Goal: Information Seeking & Learning: Learn about a topic

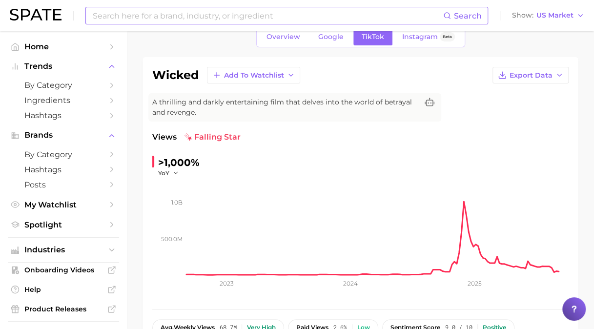
click at [295, 20] on input at bounding box center [267, 15] width 351 height 17
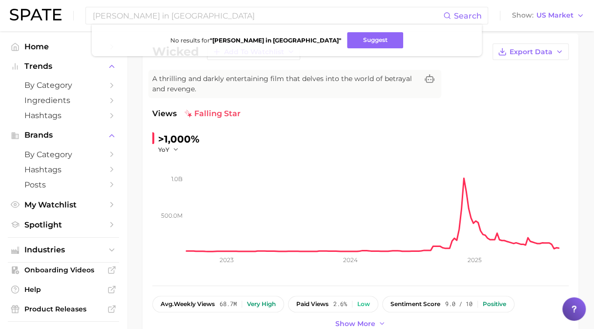
scroll to position [83, 0]
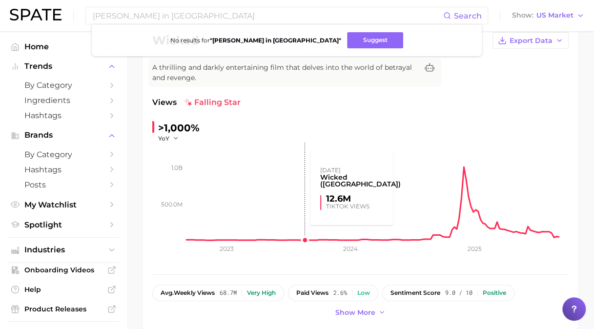
click at [306, 189] on rect at bounding box center [377, 192] width 382 height 98
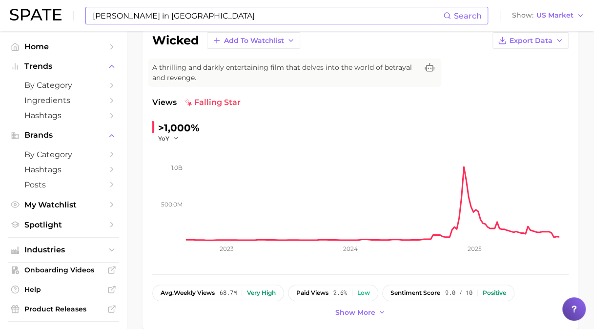
click at [166, 20] on input "[PERSON_NAME] in [GEOGRAPHIC_DATA]" at bounding box center [267, 15] width 351 height 17
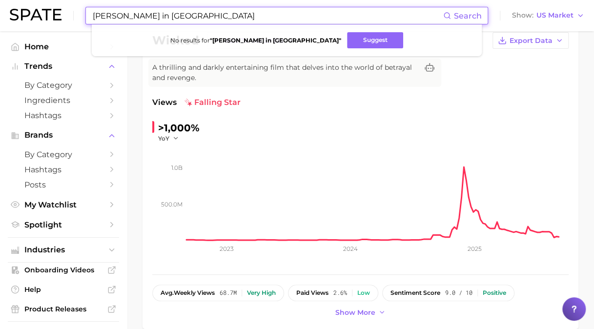
drag, startPoint x: 117, startPoint y: 18, endPoint x: 113, endPoint y: 14, distance: 5.5
click at [113, 14] on input "[PERSON_NAME] in [GEOGRAPHIC_DATA]" at bounding box center [267, 15] width 351 height 17
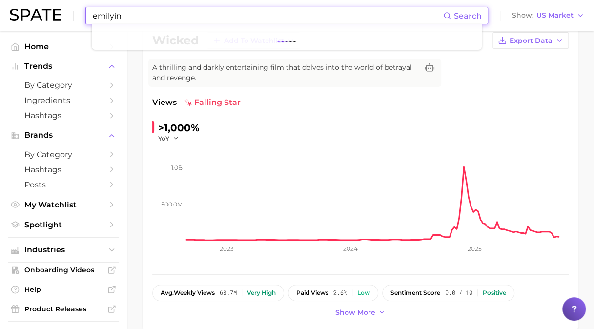
click at [113, 14] on input "emilyin" at bounding box center [267, 15] width 351 height 17
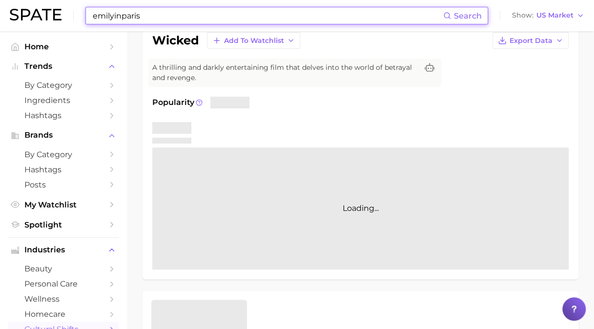
type input "wicked"
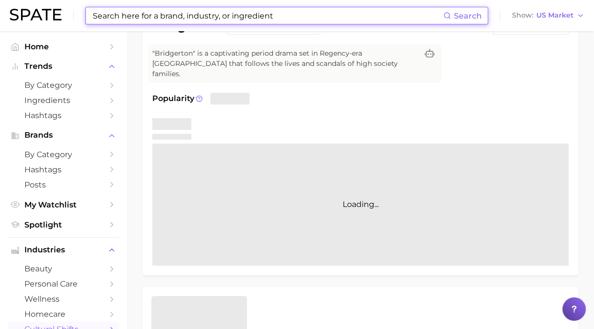
type input "bridgerton"
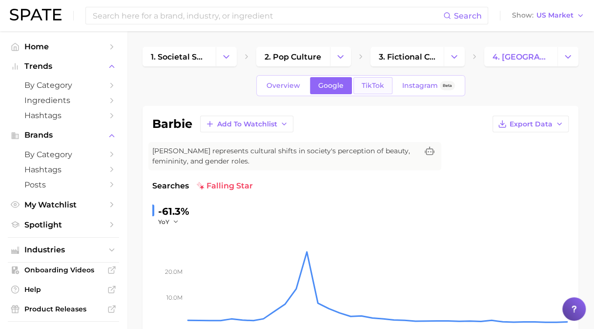
click at [371, 88] on span "TikTok" at bounding box center [373, 86] width 22 height 8
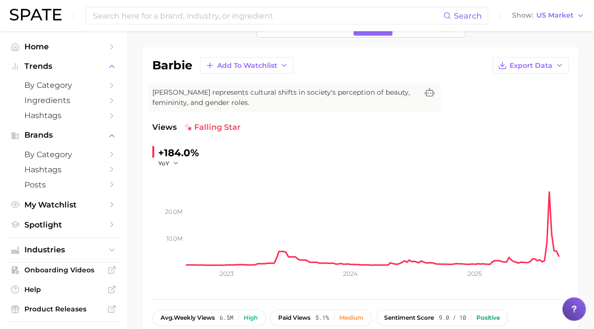
scroll to position [49, 0]
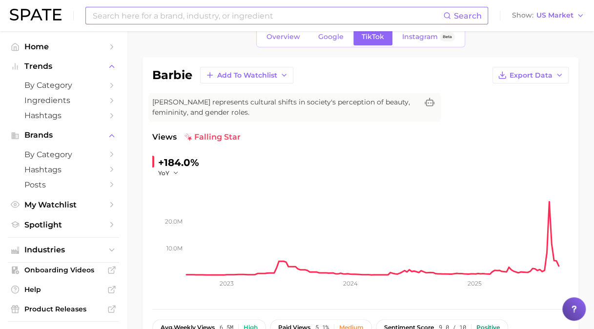
click at [200, 20] on input at bounding box center [267, 15] width 351 height 17
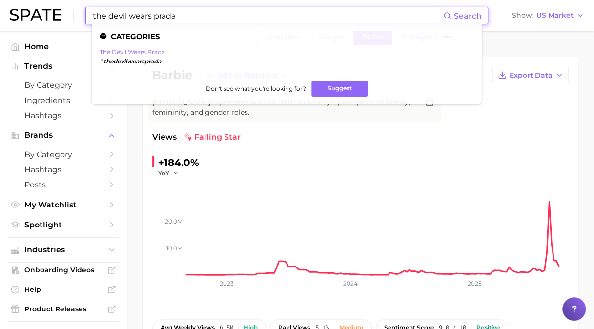
type input "the devil wears prada"
click at [156, 52] on link "the devil wears prada" at bounding box center [132, 51] width 65 height 7
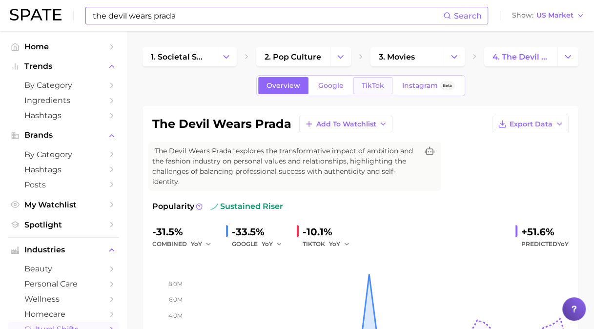
click at [370, 89] on link "TikTok" at bounding box center [372, 85] width 39 height 17
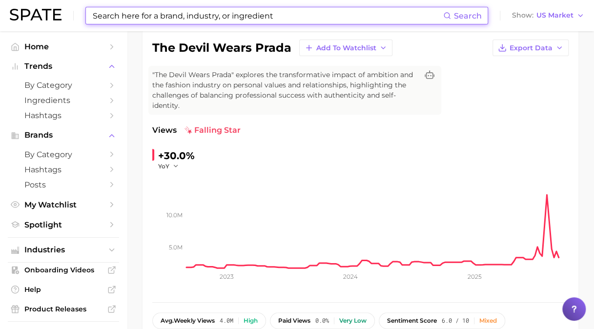
scroll to position [79, 0]
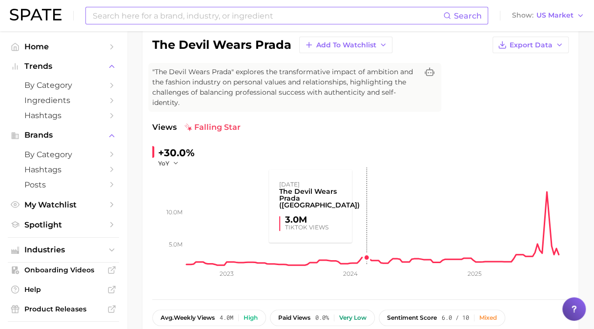
click at [367, 257] on rect at bounding box center [377, 216] width 382 height 98
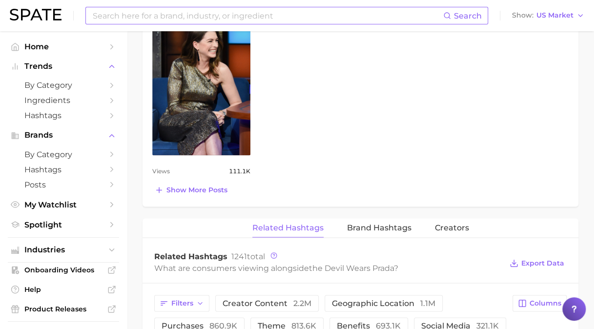
scroll to position [762, 0]
click at [367, 218] on button "Brand Hashtags" at bounding box center [379, 227] width 64 height 19
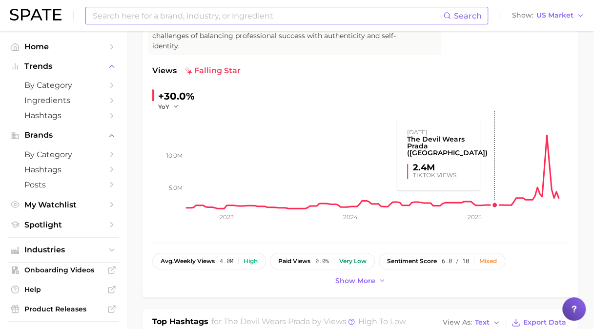
scroll to position [146, 0]
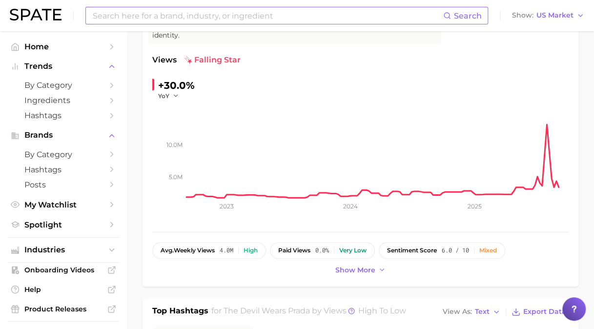
click at [153, 14] on input at bounding box center [267, 15] width 351 height 17
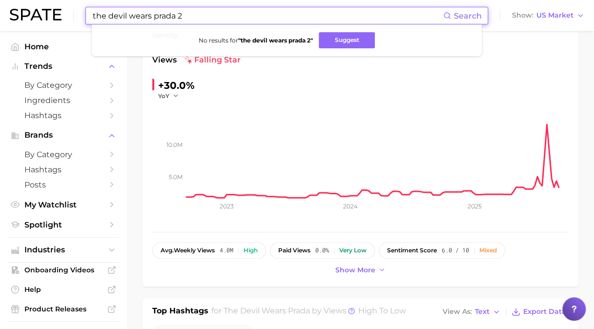
type input "the devil wears prada 2"
